Goal: Transaction & Acquisition: Purchase product/service

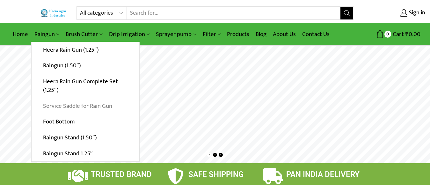
click at [60, 107] on link "Service Saddle for Rain Gun" at bounding box center [85, 106] width 107 height 16
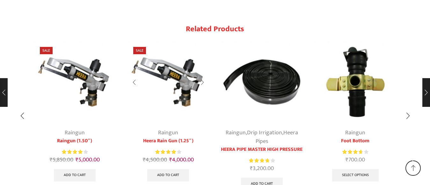
scroll to position [793, 0]
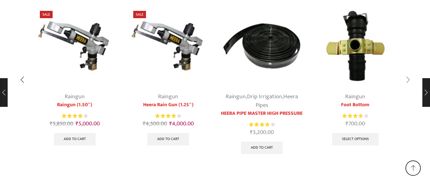
click at [408, 72] on div "Next slide" at bounding box center [408, 80] width 16 height 16
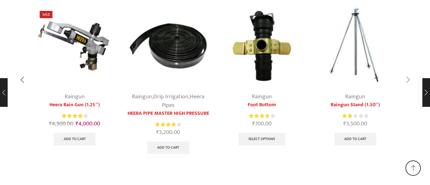
click at [408, 72] on div "Next slide" at bounding box center [408, 80] width 16 height 16
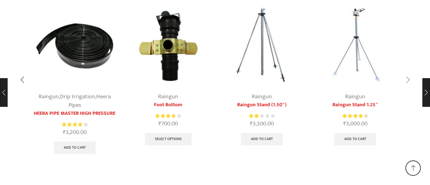
click at [408, 72] on div "Next slide" at bounding box center [408, 80] width 16 height 16
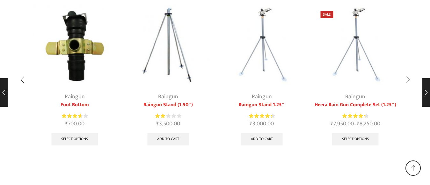
click at [408, 72] on div "Next slide" at bounding box center [408, 80] width 16 height 16
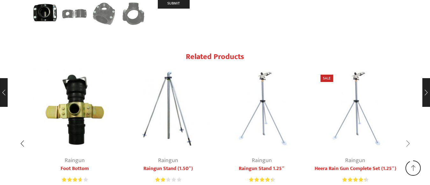
click at [408, 136] on div "Next slide" at bounding box center [408, 144] width 16 height 16
